Goal: Find contact information: Obtain details needed to contact an individual or organization

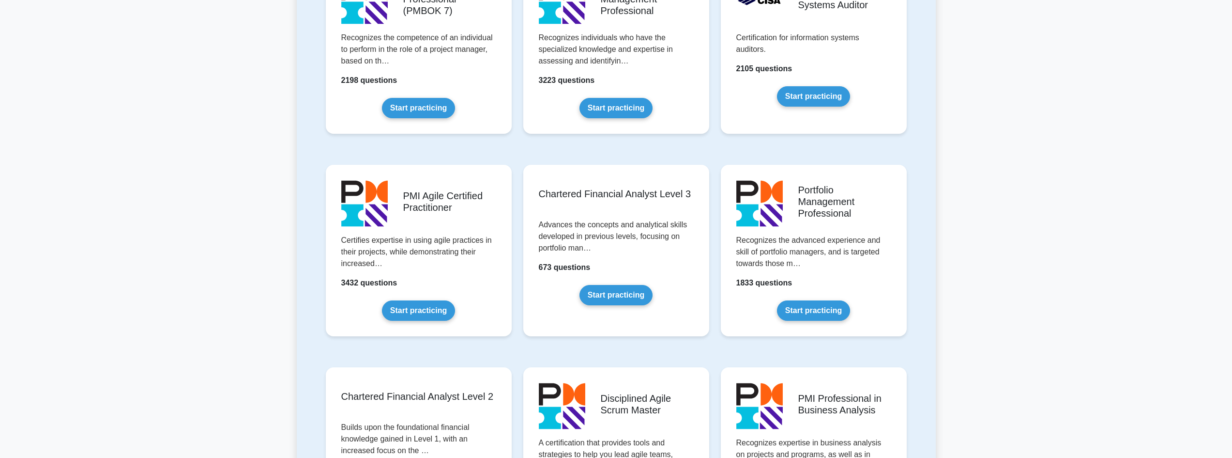
scroll to position [1114, 0]
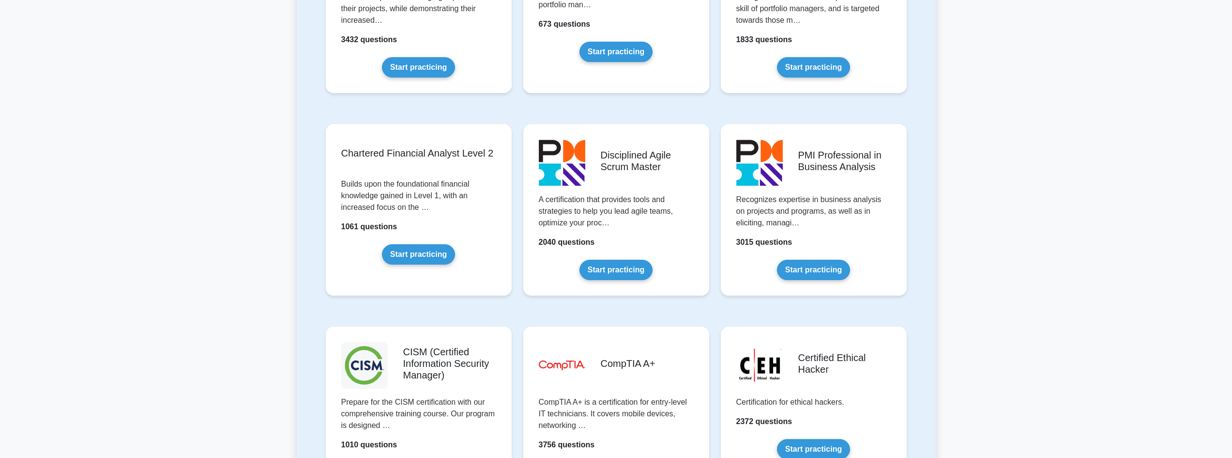
drag, startPoint x: 864, startPoint y: 305, endPoint x: 859, endPoint y: 306, distance: 5.4
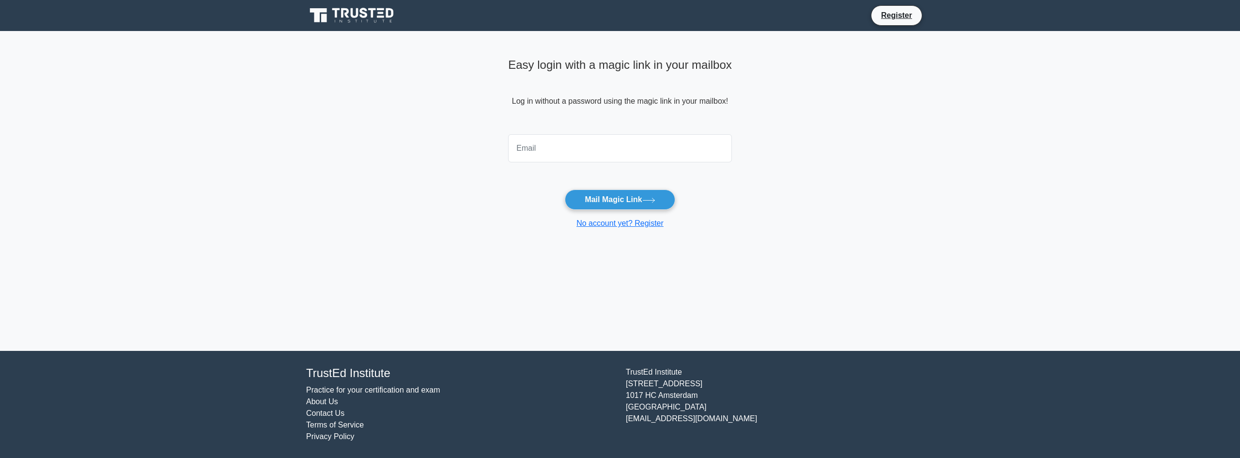
click at [585, 149] on input "email" at bounding box center [620, 148] width 224 height 28
type input "loganblaesing55@gmail.com"
click at [609, 194] on button "Mail Magic Link" at bounding box center [620, 199] width 110 height 20
click at [630, 149] on input "[EMAIL_ADDRESS][DOMAIN_NAME]" at bounding box center [620, 148] width 224 height 28
drag, startPoint x: 630, startPoint y: 149, endPoint x: 356, endPoint y: 155, distance: 274.2
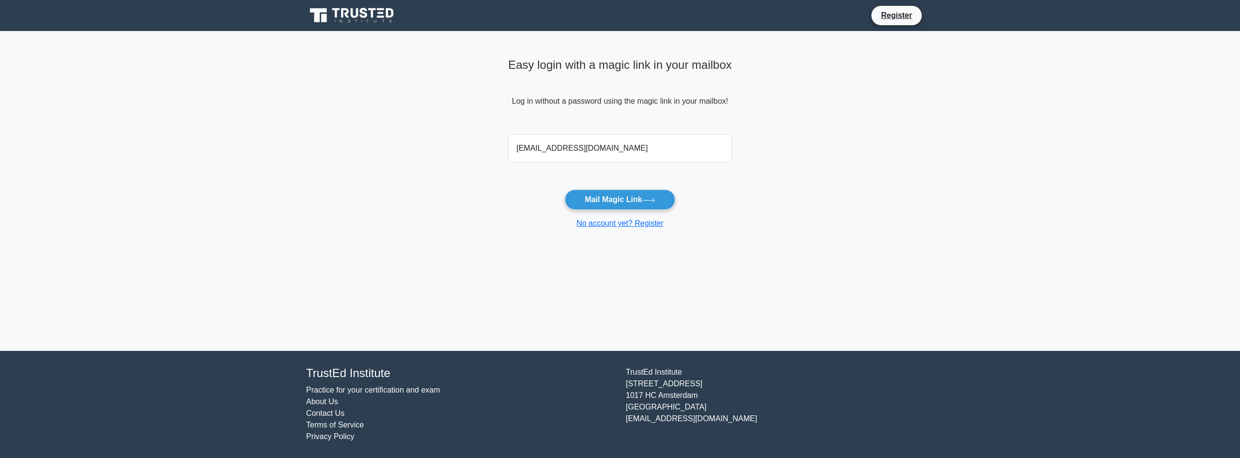
click at [354, 156] on main "Easy login with a magic link in your mailbox Log in without a password using th…" at bounding box center [620, 191] width 1240 height 320
click at [387, 208] on main "Easy login with a magic link in your mailbox Log in without a password using th…" at bounding box center [620, 191] width 1240 height 320
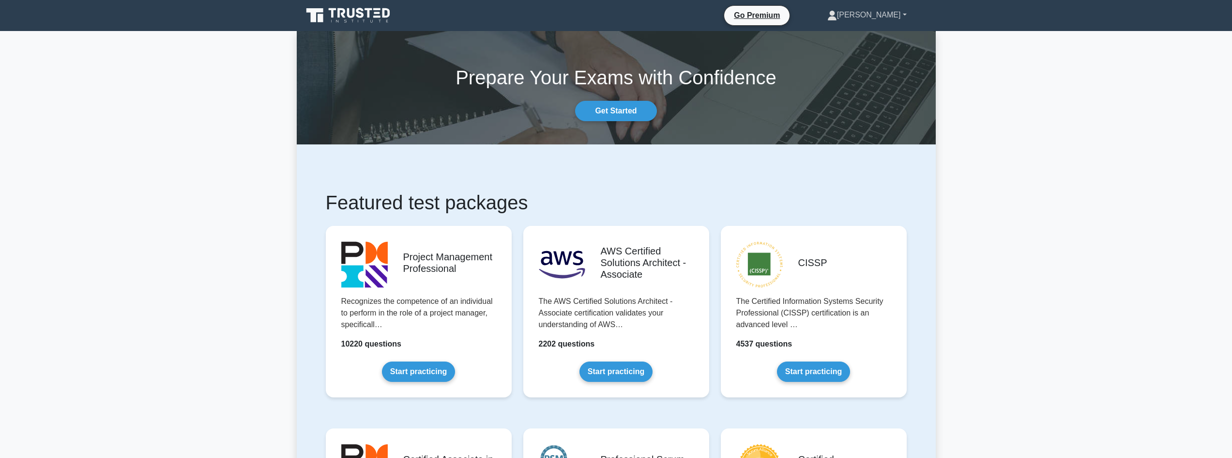
click at [882, 17] on link "[PERSON_NAME]" at bounding box center [867, 14] width 126 height 19
click at [856, 40] on link "Profile" at bounding box center [843, 37] width 77 height 15
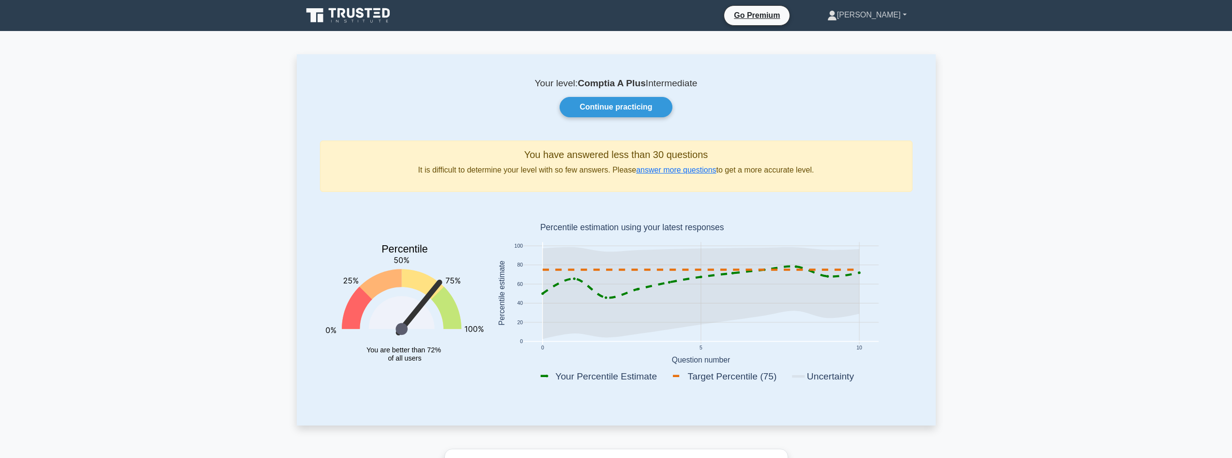
click at [890, 17] on link "[PERSON_NAME]" at bounding box center [867, 14] width 126 height 19
click at [865, 51] on link "Settings" at bounding box center [843, 53] width 77 height 15
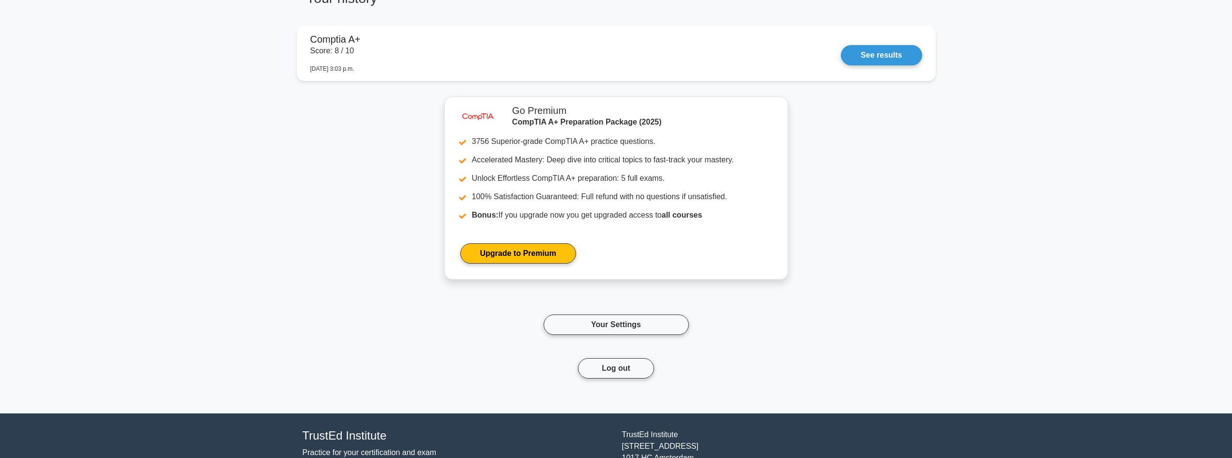
scroll to position [795, 0]
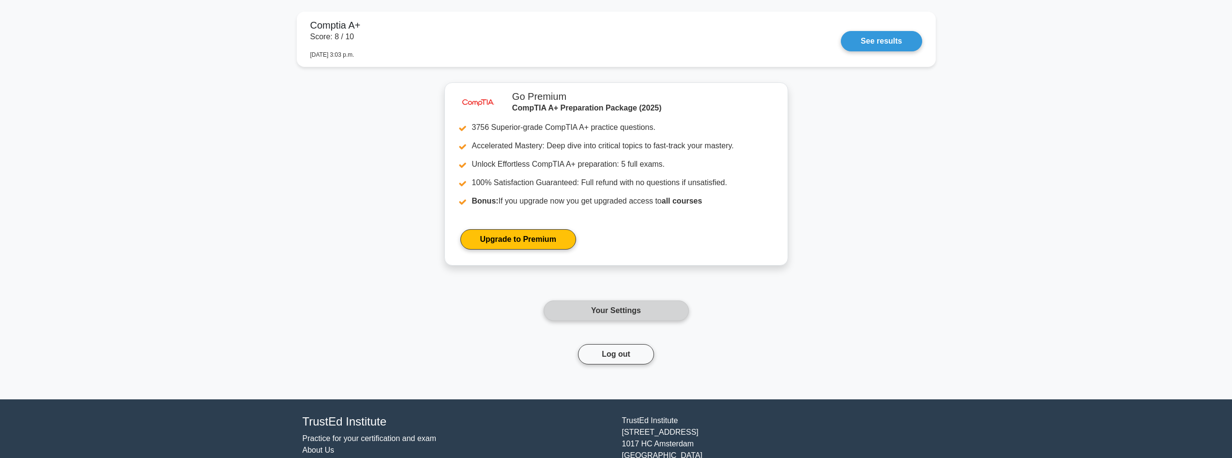
click at [573, 311] on link "Your Settings" at bounding box center [616, 310] width 145 height 20
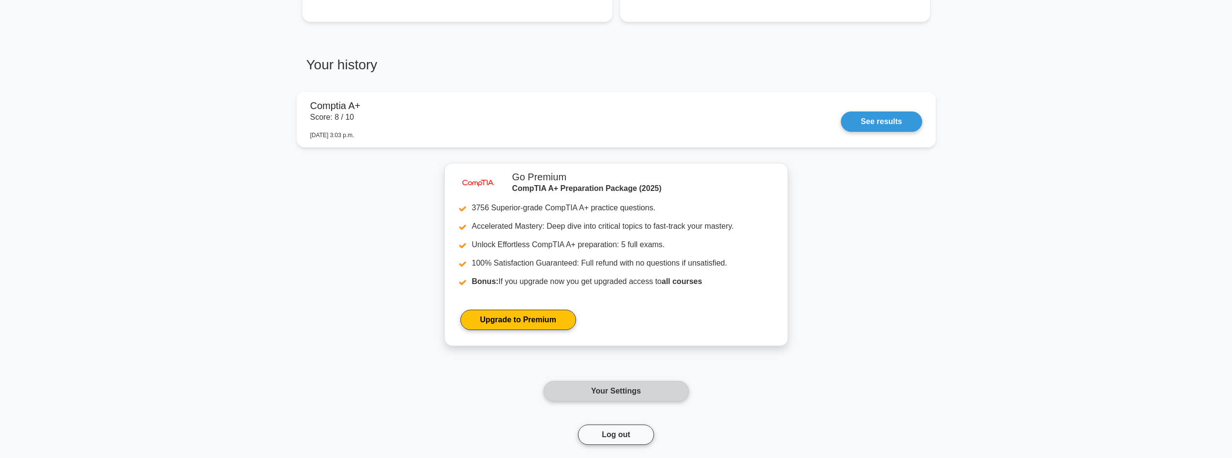
scroll to position [698, 0]
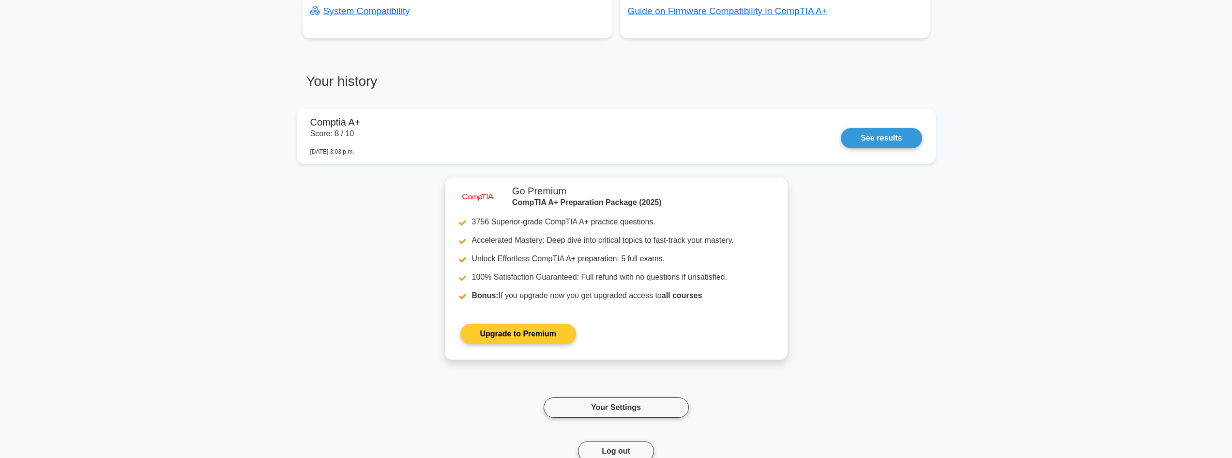
click at [515, 336] on link "Upgrade to Premium" at bounding box center [519, 333] width 116 height 20
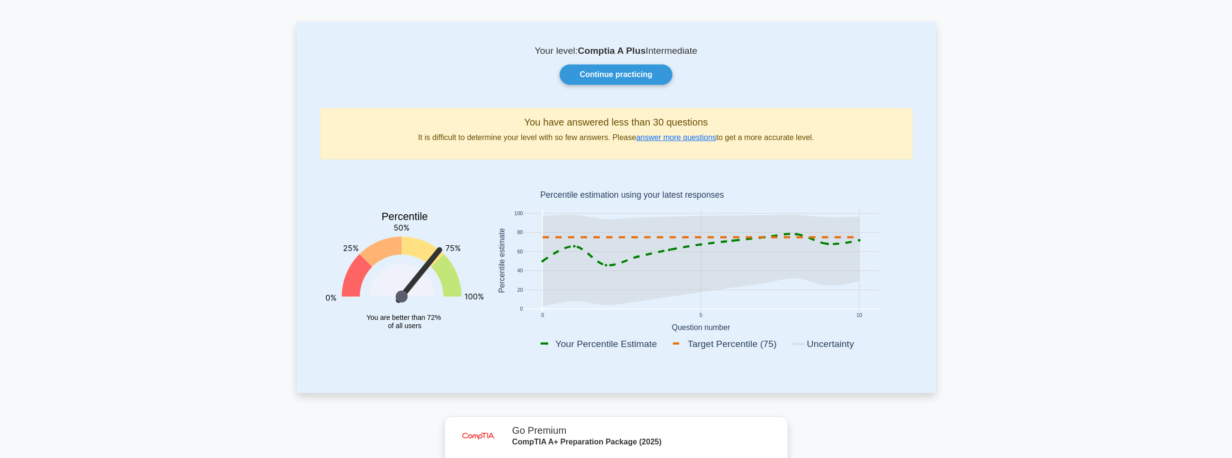
scroll to position [0, 0]
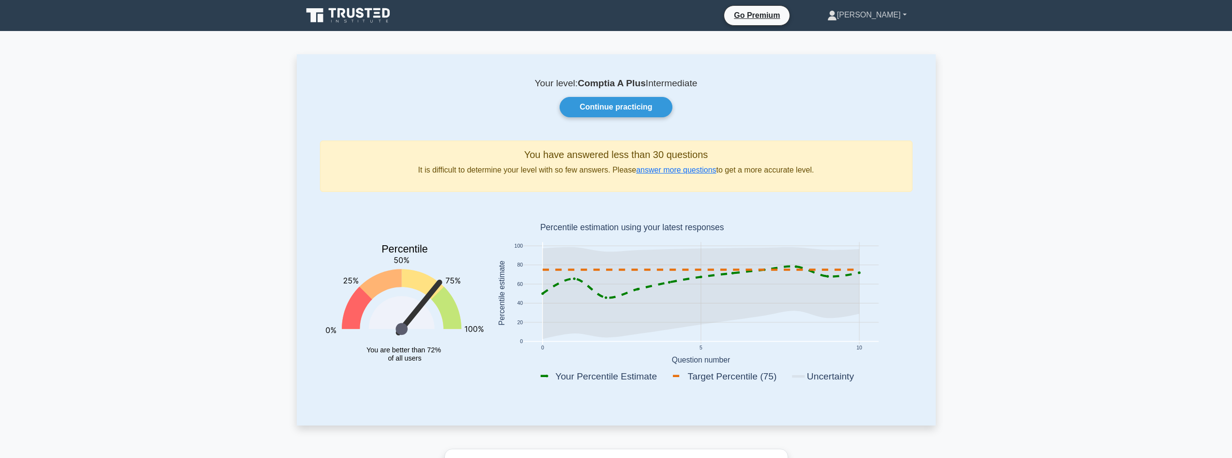
click at [884, 19] on link "[PERSON_NAME]" at bounding box center [867, 14] width 126 height 19
click at [871, 38] on link "Profile" at bounding box center [843, 37] width 77 height 15
click at [900, 17] on link "[PERSON_NAME]" at bounding box center [867, 14] width 126 height 19
click at [870, 39] on link "Profile" at bounding box center [843, 37] width 77 height 15
click at [344, 18] on icon at bounding box center [349, 15] width 93 height 18
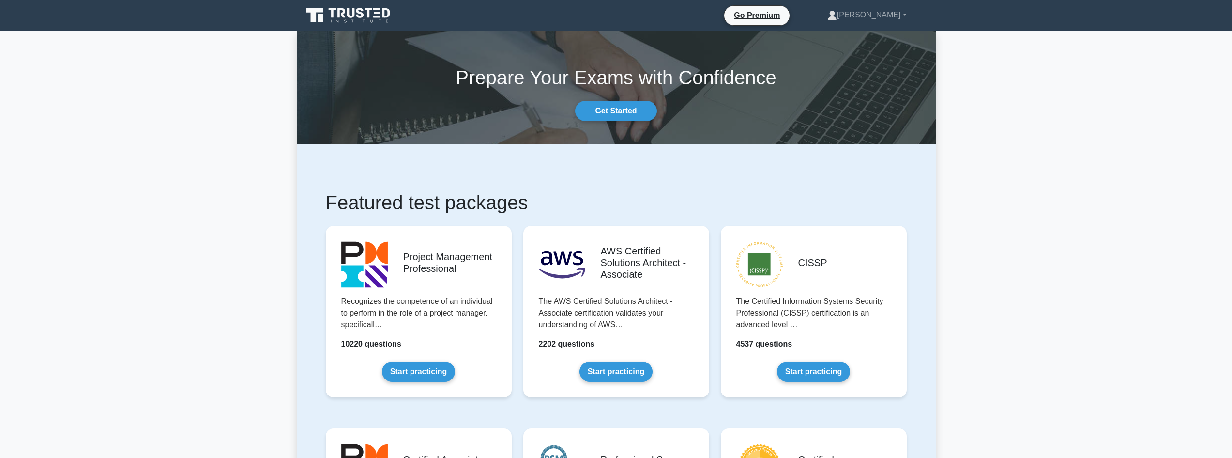
drag, startPoint x: 271, startPoint y: 210, endPoint x: 276, endPoint y: 197, distance: 13.3
click at [786, 19] on link "Go Premium" at bounding box center [757, 15] width 58 height 12
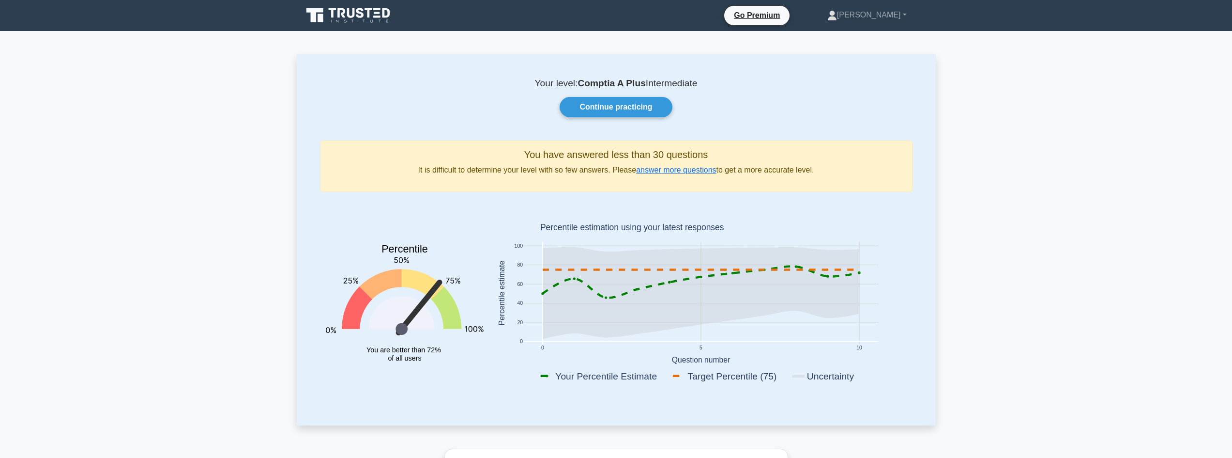
drag, startPoint x: 118, startPoint y: 305, endPoint x: 133, endPoint y: 288, distance: 22.0
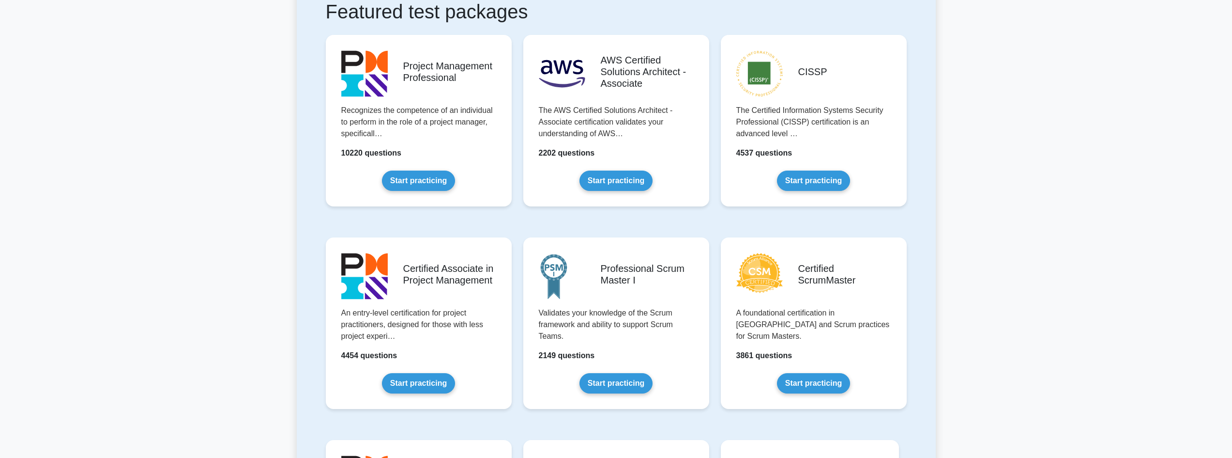
scroll to position [194, 0]
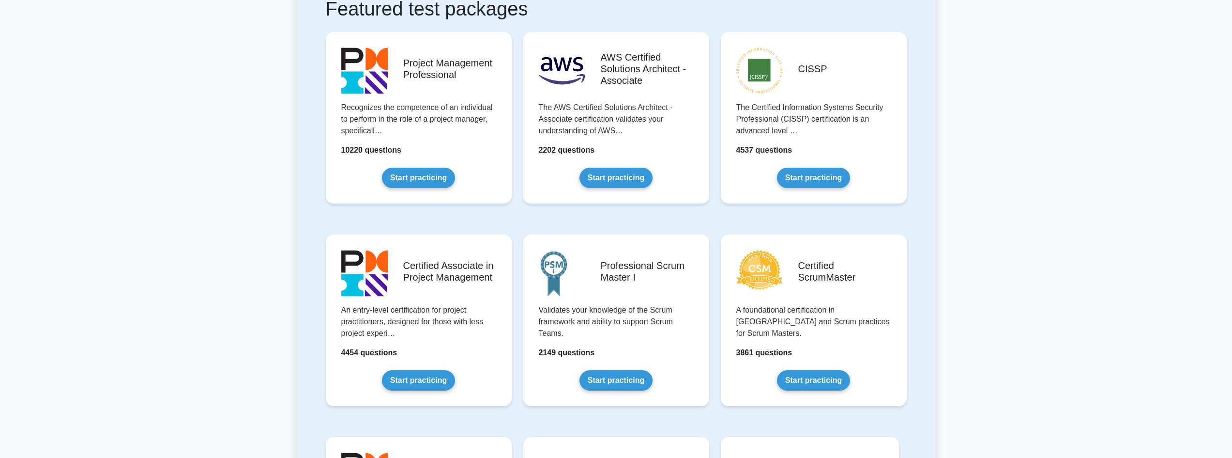
drag, startPoint x: 188, startPoint y: 199, endPoint x: 191, endPoint y: 181, distance: 18.6
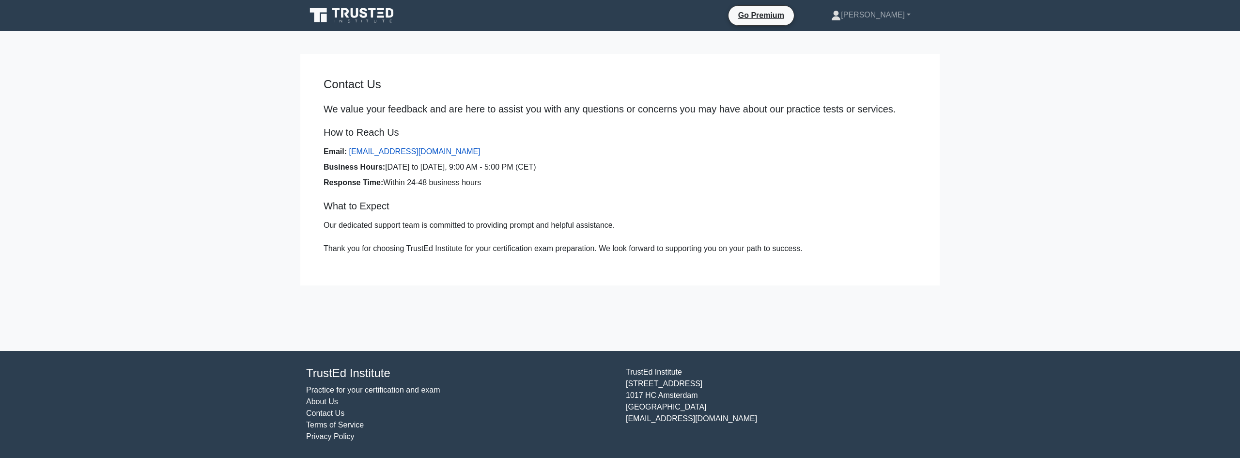
click at [371, 150] on link "[EMAIL_ADDRESS][DOMAIN_NAME]" at bounding box center [414, 151] width 131 height 8
click at [382, 149] on link "[EMAIL_ADDRESS][DOMAIN_NAME]" at bounding box center [414, 151] width 131 height 8
drag, startPoint x: 460, startPoint y: 151, endPoint x: 395, endPoint y: 154, distance: 65.0
drag, startPoint x: 395, startPoint y: 154, endPoint x: 347, endPoint y: 153, distance: 47.5
click at [349, 153] on link "[EMAIL_ADDRESS][DOMAIN_NAME]" at bounding box center [414, 151] width 131 height 8
